Goal: Find specific page/section: Find specific page/section

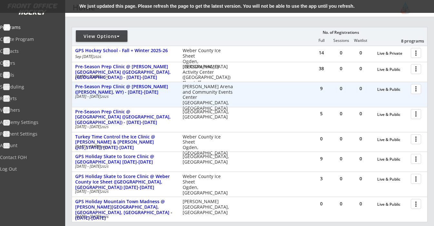
scroll to position [70, 0]
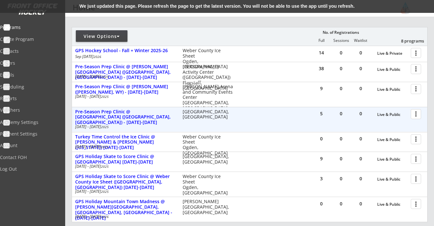
click at [416, 114] on div at bounding box center [416, 113] width 11 height 11
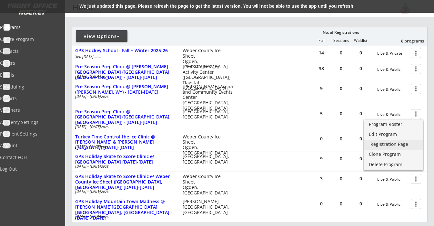
click at [408, 144] on div "Registration Page" at bounding box center [393, 144] width 46 height 5
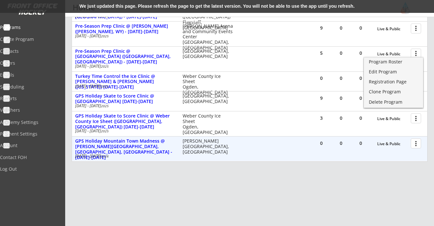
scroll to position [133, 0]
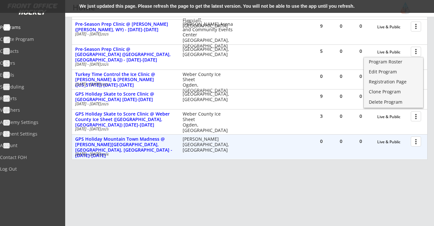
click at [415, 143] on div at bounding box center [416, 141] width 11 height 11
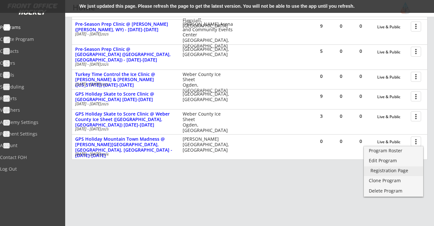
click at [398, 170] on div "Registration Page" at bounding box center [393, 171] width 46 height 5
click at [255, 208] on div "REVENUE $ 14,328 Last 30 days REGISTRATIONS 57 Last 30 days CONTACTS 59 New in …" at bounding box center [250, 56] width 356 height 343
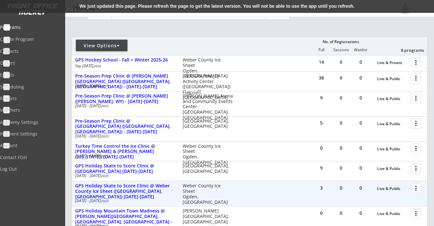
scroll to position [65, 0]
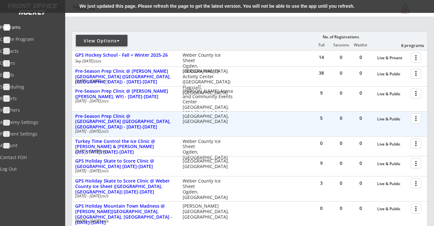
click at [416, 119] on div at bounding box center [416, 118] width 11 height 11
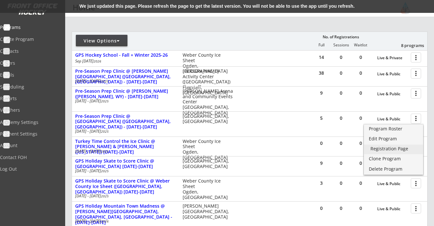
click at [397, 149] on div "Registration Page" at bounding box center [393, 149] width 46 height 5
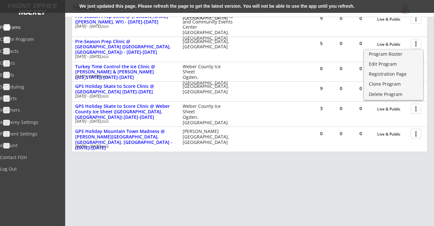
scroll to position [140, 0]
click at [348, 177] on div "REVENUE $ 14,328 Last 30 days REGISTRATIONS 57 Last 30 days CONTACTS 59 New in …" at bounding box center [250, 48] width 356 height 343
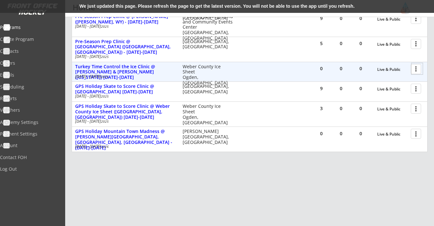
click at [415, 71] on div at bounding box center [416, 68] width 11 height 11
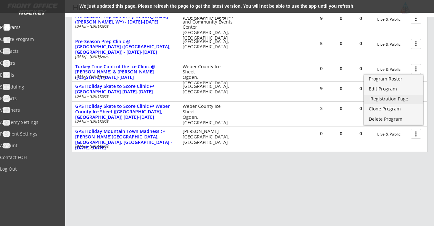
click at [404, 99] on div "Registration Page" at bounding box center [393, 99] width 46 height 5
click at [366, 175] on div "REVENUE $ 14,328 Last 30 days REGISTRATIONS 57 Last 30 days CONTACTS 59 New in …" at bounding box center [250, 48] width 356 height 343
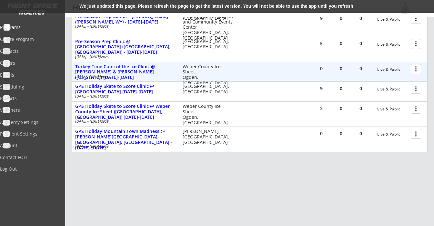
click at [417, 69] on div at bounding box center [416, 68] width 11 height 11
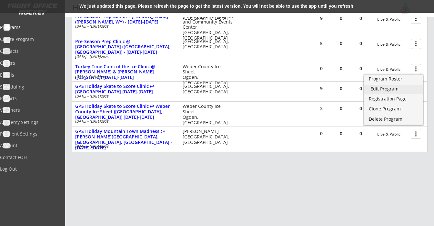
click at [402, 91] on div "Edit Program" at bounding box center [393, 89] width 46 height 5
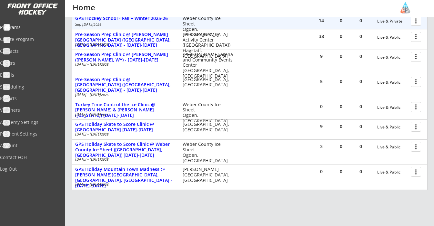
scroll to position [107, 0]
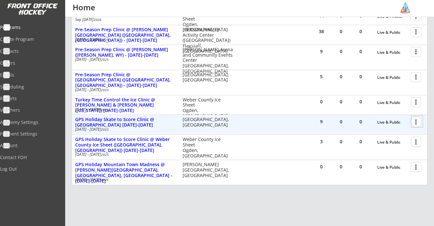
click at [417, 120] on div at bounding box center [416, 121] width 11 height 11
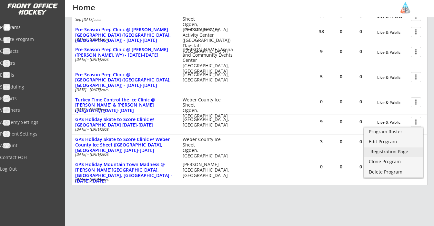
click at [406, 155] on link "Registration Page" at bounding box center [393, 153] width 59 height 10
click at [223, 207] on div "REVENUE $ 13,235 Last 30 days REGISTRATIONS 48 Last 30 days CONTACTS 52 New in …" at bounding box center [250, 81] width 356 height 343
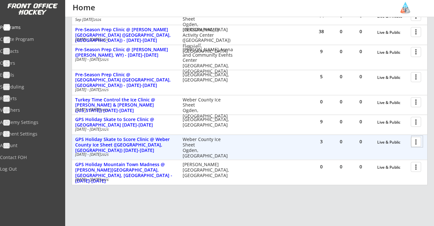
click at [415, 142] on div at bounding box center [416, 141] width 11 height 11
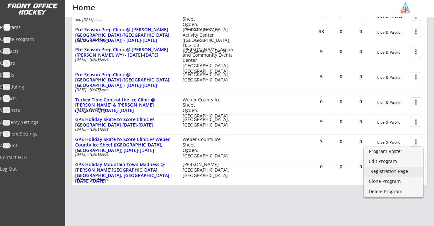
click at [402, 169] on div "Registration Page" at bounding box center [393, 171] width 46 height 5
click at [300, 214] on div "REVENUE $ 13,235 Last 30 days REGISTRATIONS 48 Last 30 days CONTACTS 52 New in …" at bounding box center [250, 81] width 356 height 343
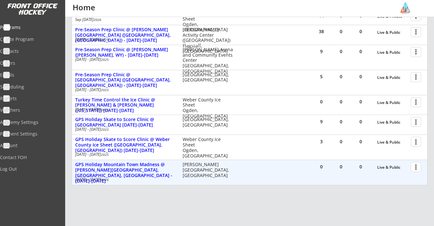
click at [413, 168] on div at bounding box center [416, 166] width 11 height 11
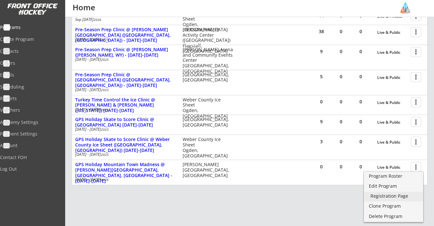
click at [393, 194] on div "Registration Page" at bounding box center [393, 196] width 46 height 5
click at [260, 197] on div "REVENUE $ 13,235 Last 30 days REGISTRATIONS 48 Last 30 days CONTACTS 52 New in …" at bounding box center [250, 81] width 356 height 343
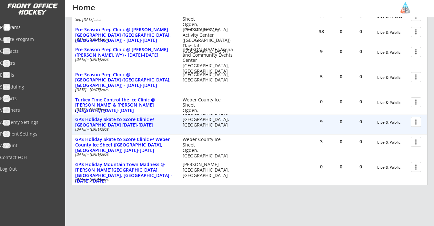
scroll to position [81, 0]
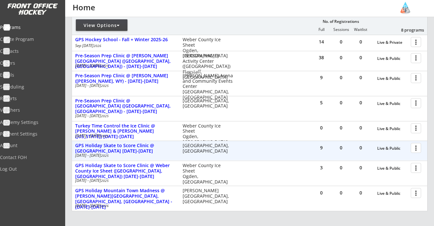
click at [411, 147] on button "more_vert" at bounding box center [416, 148] width 10 height 10
click at [421, 152] on div at bounding box center [416, 147] width 11 height 11
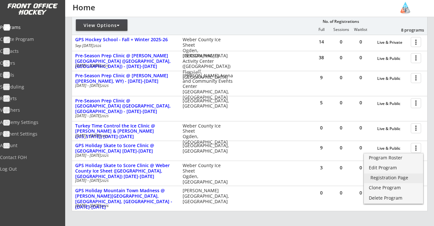
click at [395, 180] on div "Registration Page" at bounding box center [393, 178] width 46 height 5
